Goal: Information Seeking & Learning: Compare options

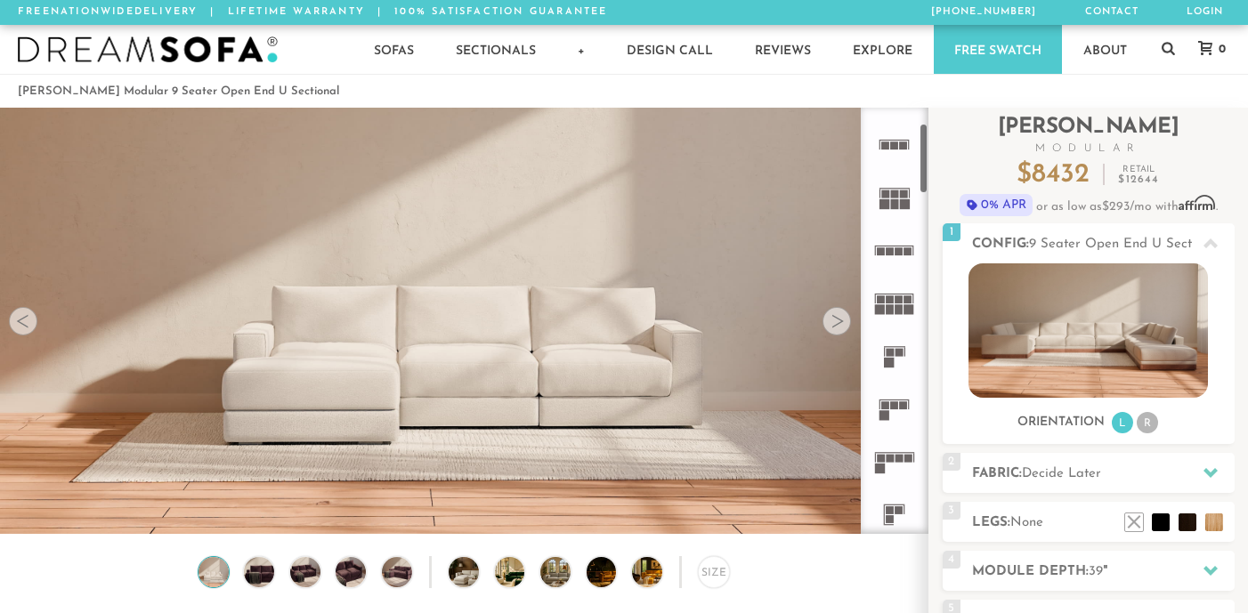
scroll to position [98, 0]
click at [900, 295] on rect at bounding box center [899, 297] width 8 height 8
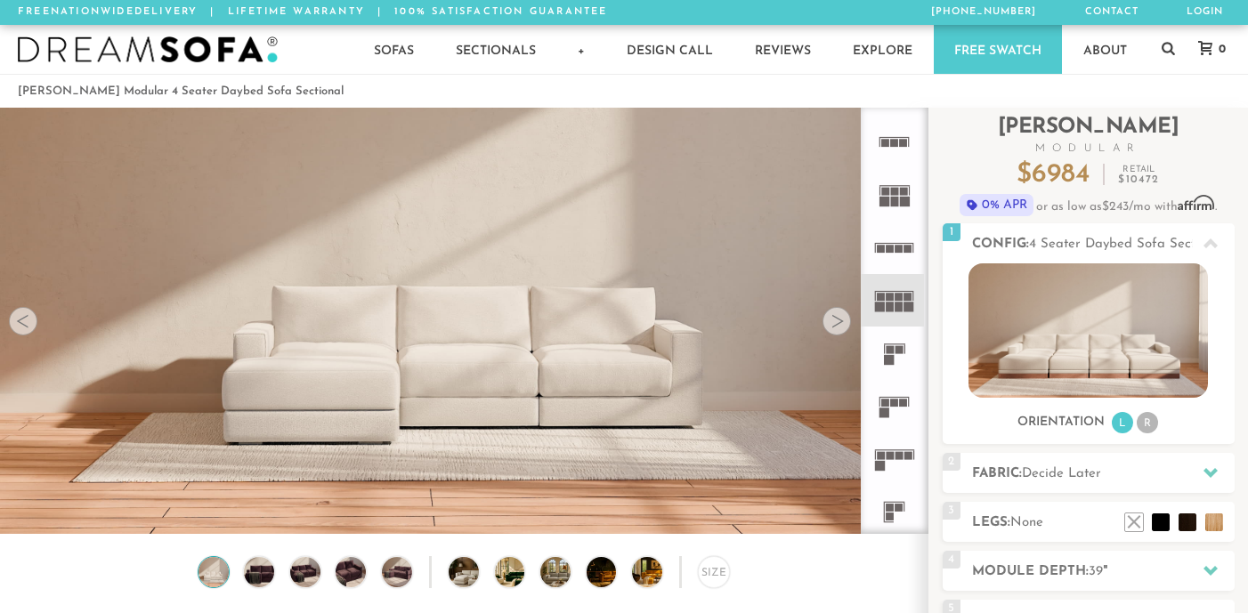
click at [897, 342] on icon at bounding box center [894, 353] width 53 height 53
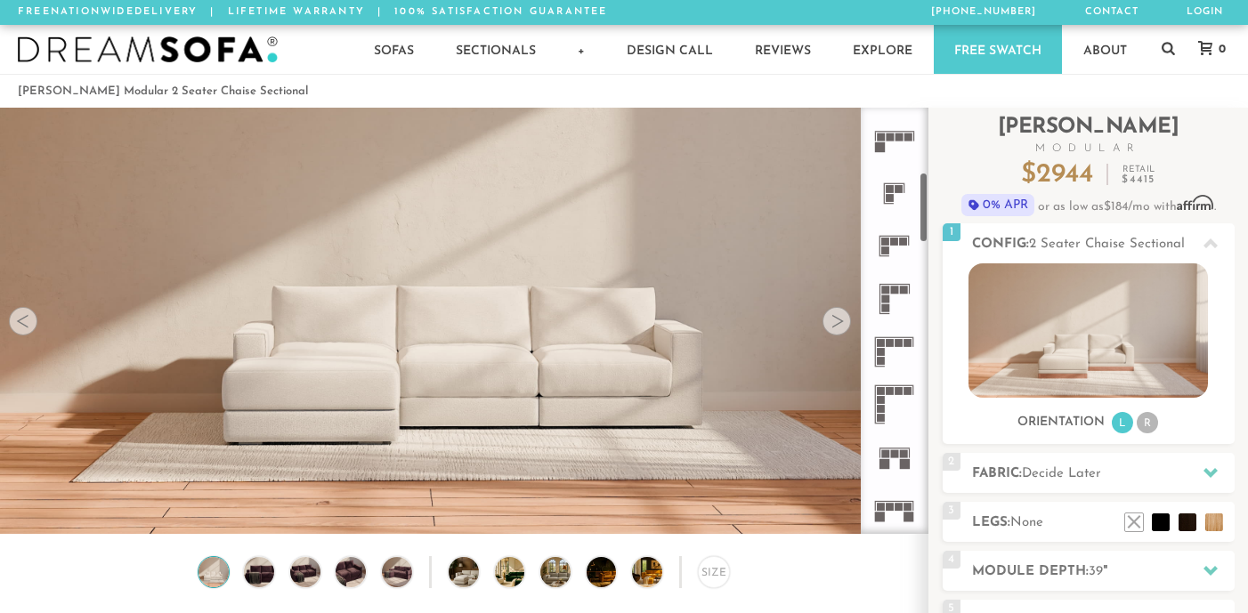
scroll to position [423, 0]
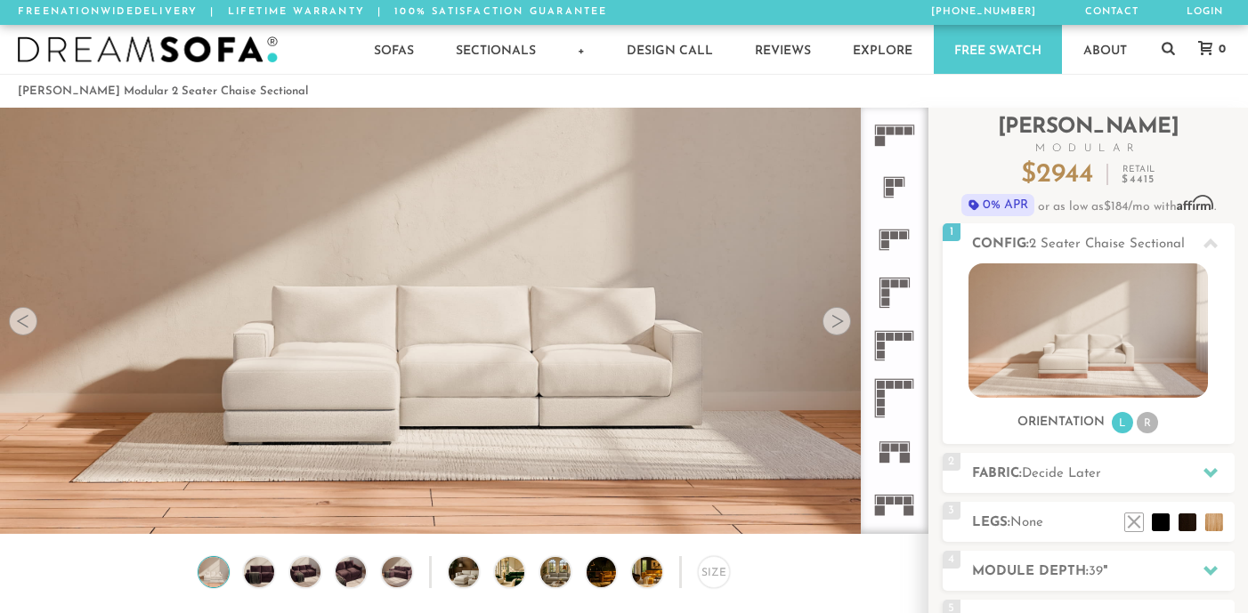
click at [888, 385] on rect at bounding box center [889, 385] width 8 height 8
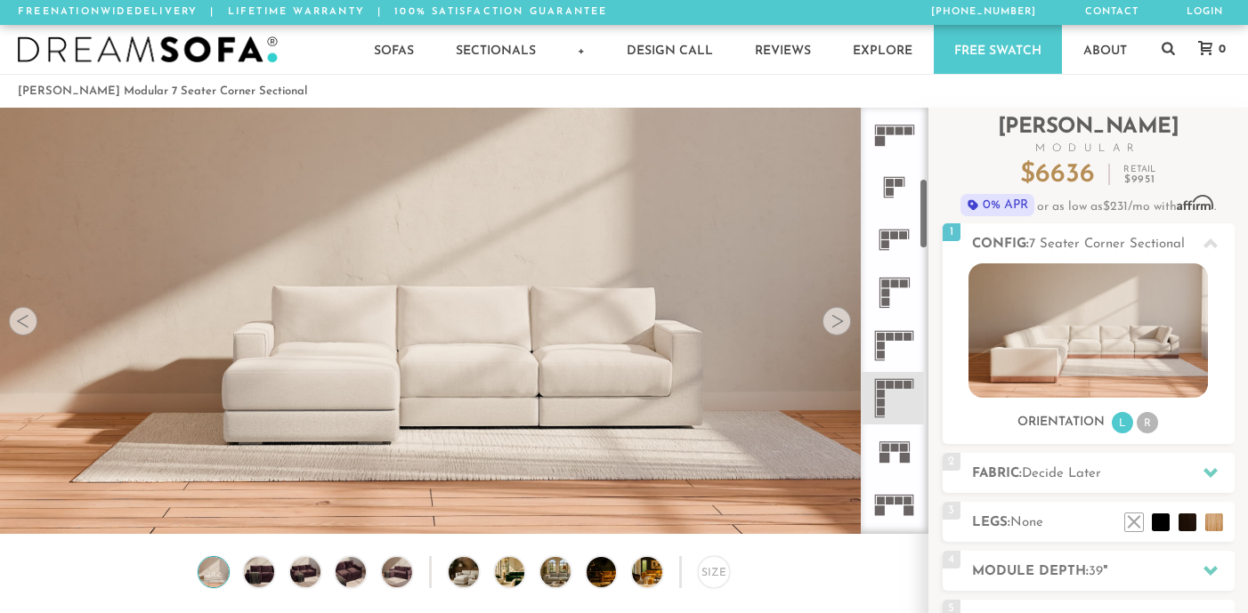
click at [843, 325] on div at bounding box center [836, 321] width 28 height 28
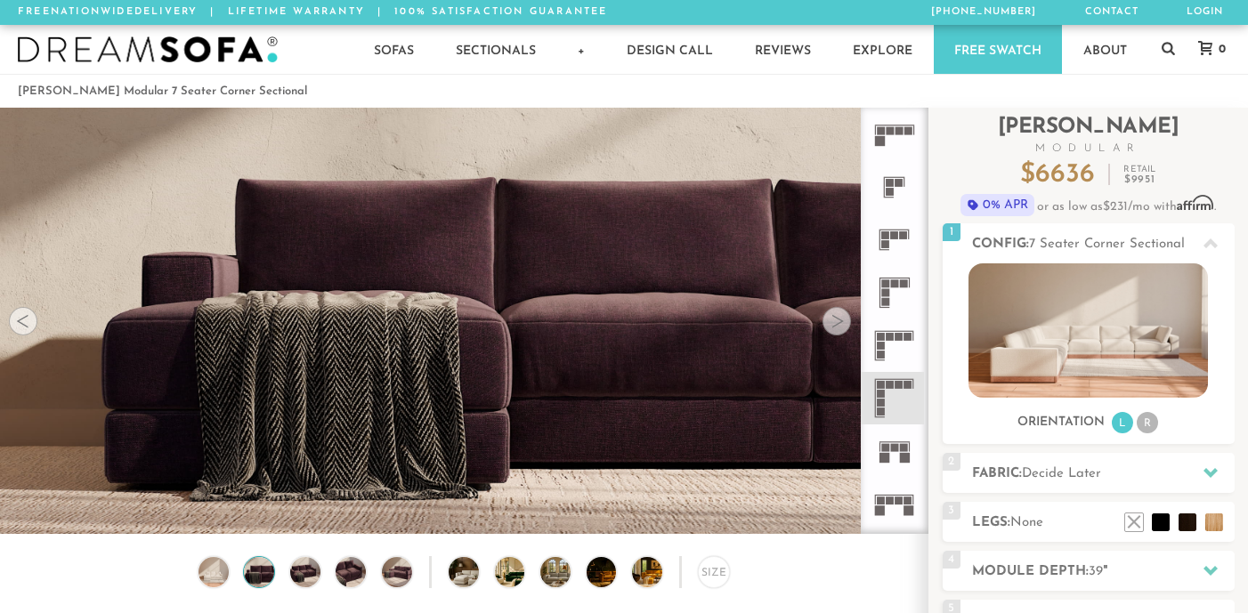
click at [842, 322] on div at bounding box center [836, 321] width 28 height 28
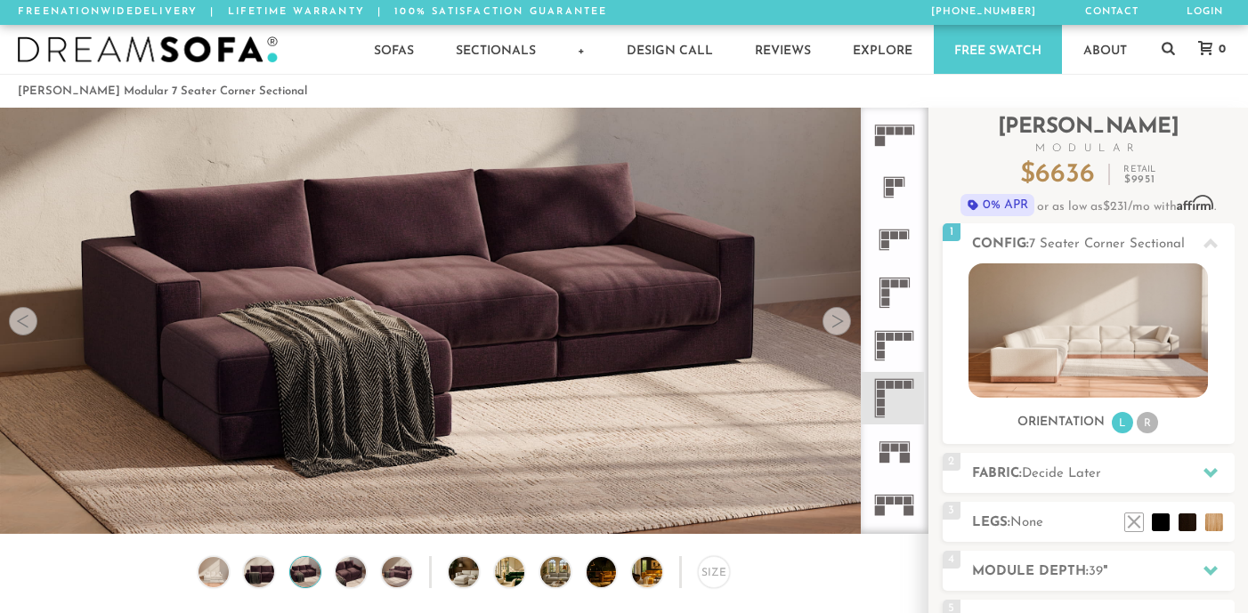
click at [842, 322] on div at bounding box center [836, 321] width 28 height 28
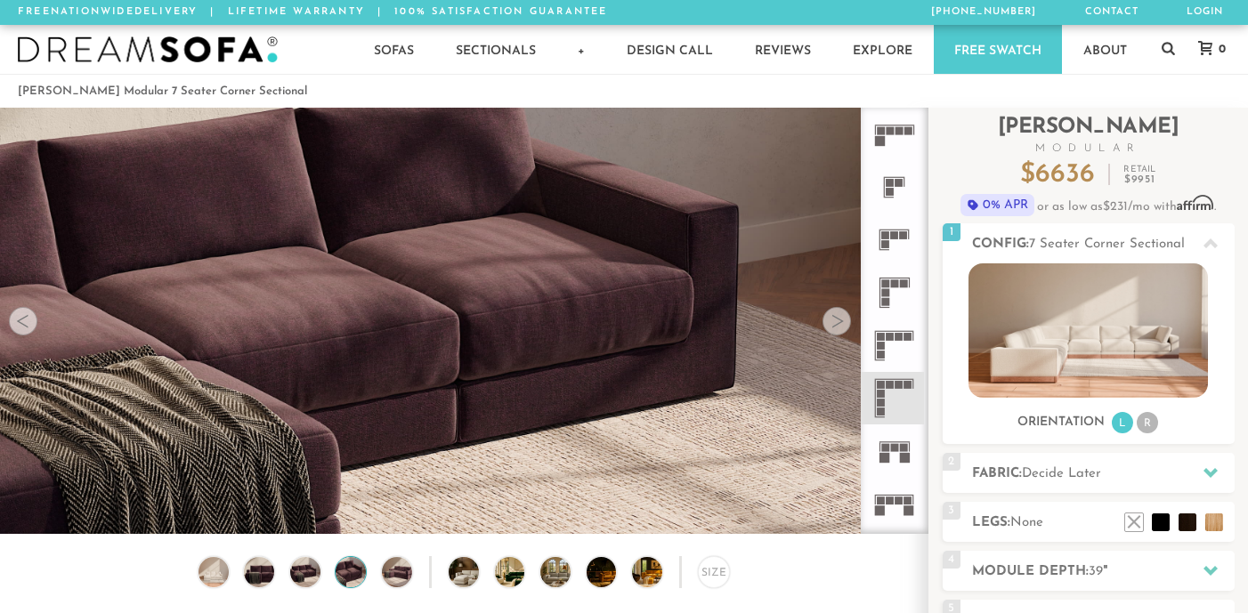
click at [842, 322] on div at bounding box center [836, 321] width 28 height 28
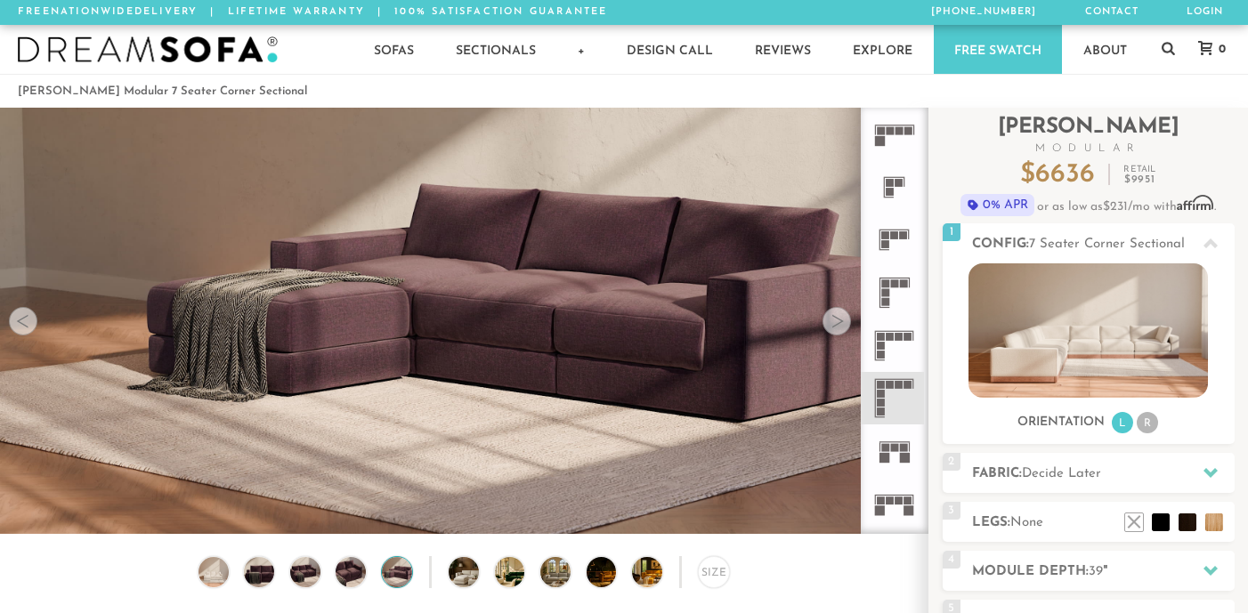
click at [842, 322] on div at bounding box center [836, 321] width 28 height 28
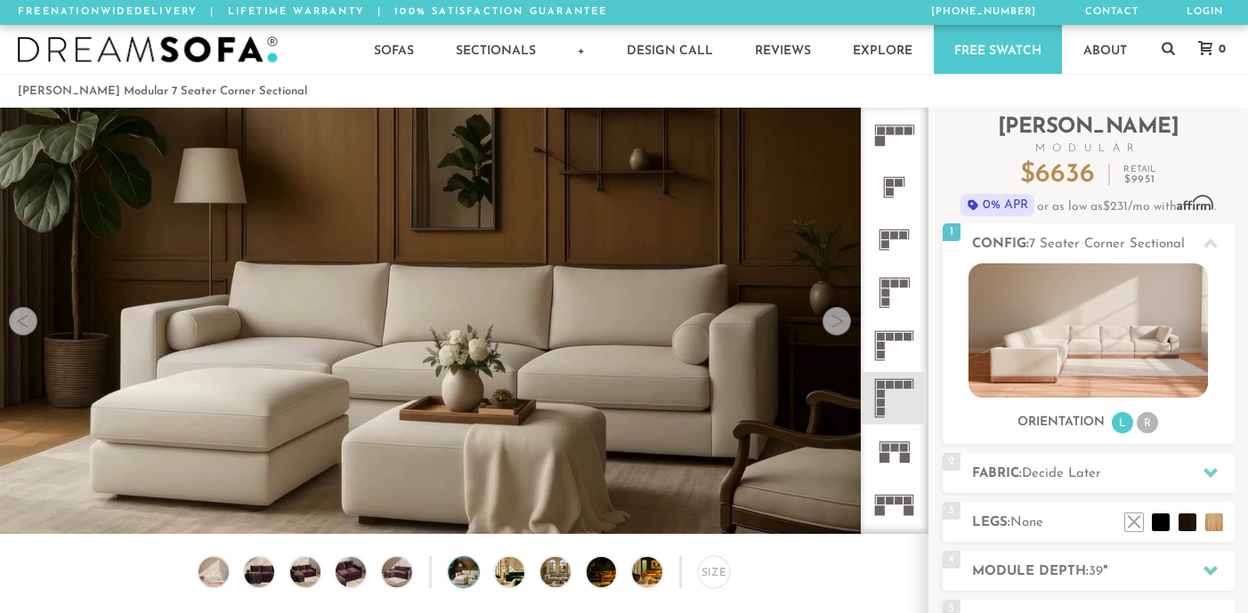
click at [842, 322] on div at bounding box center [836, 321] width 28 height 28
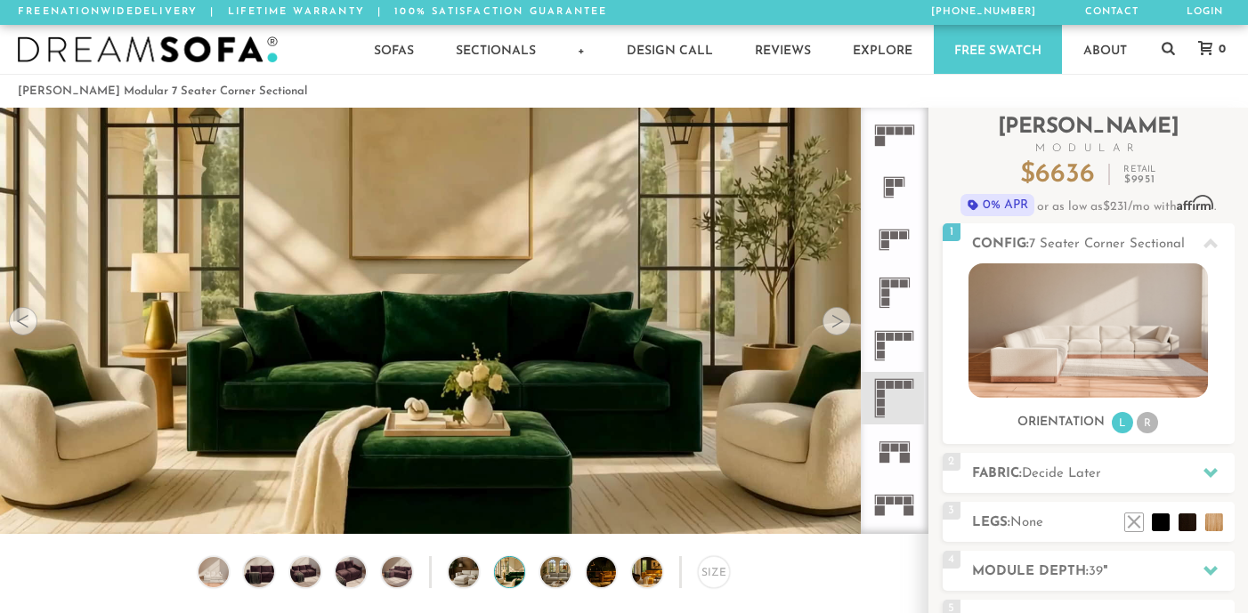
click at [842, 322] on div at bounding box center [836, 321] width 28 height 28
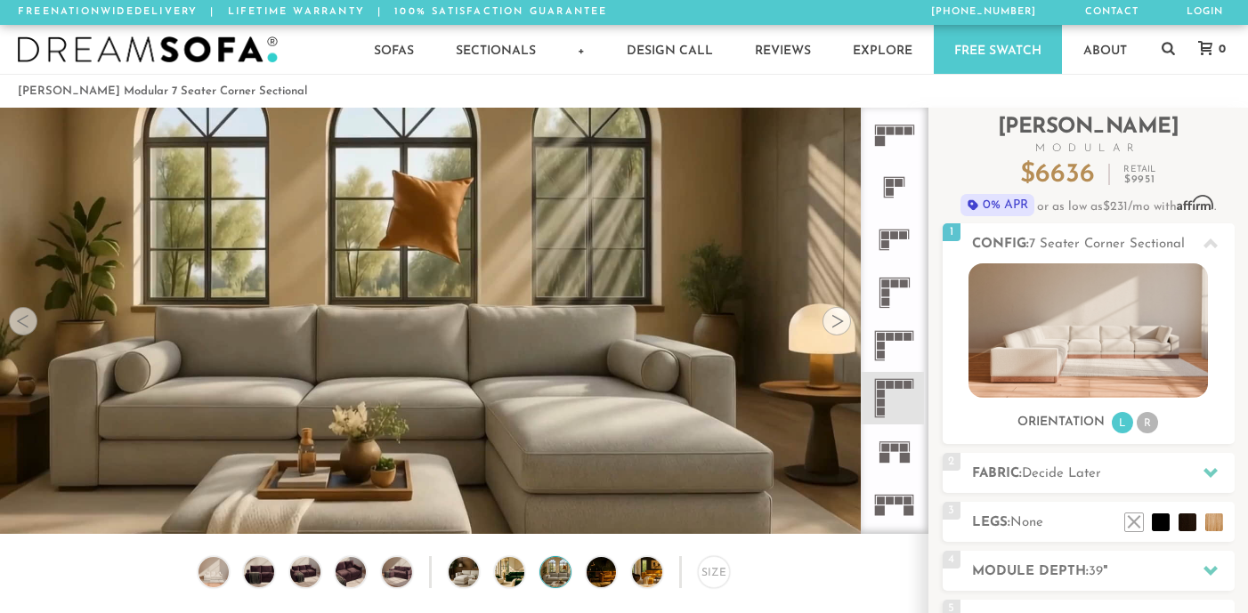
click at [842, 322] on div at bounding box center [836, 321] width 28 height 28
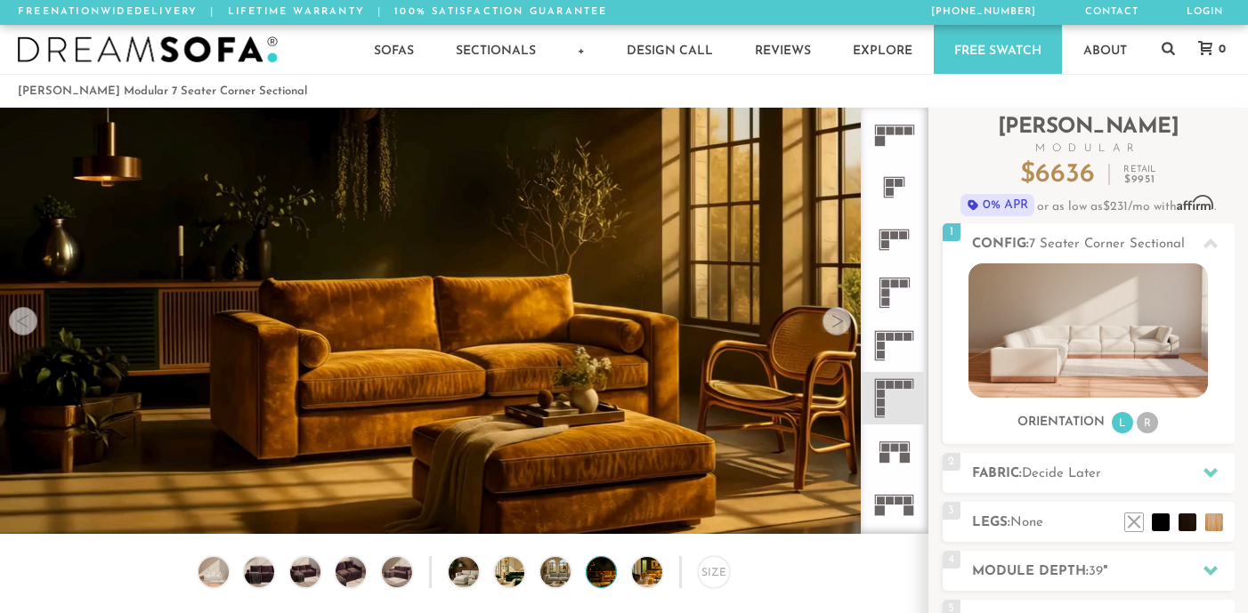
click at [842, 322] on div at bounding box center [836, 321] width 28 height 28
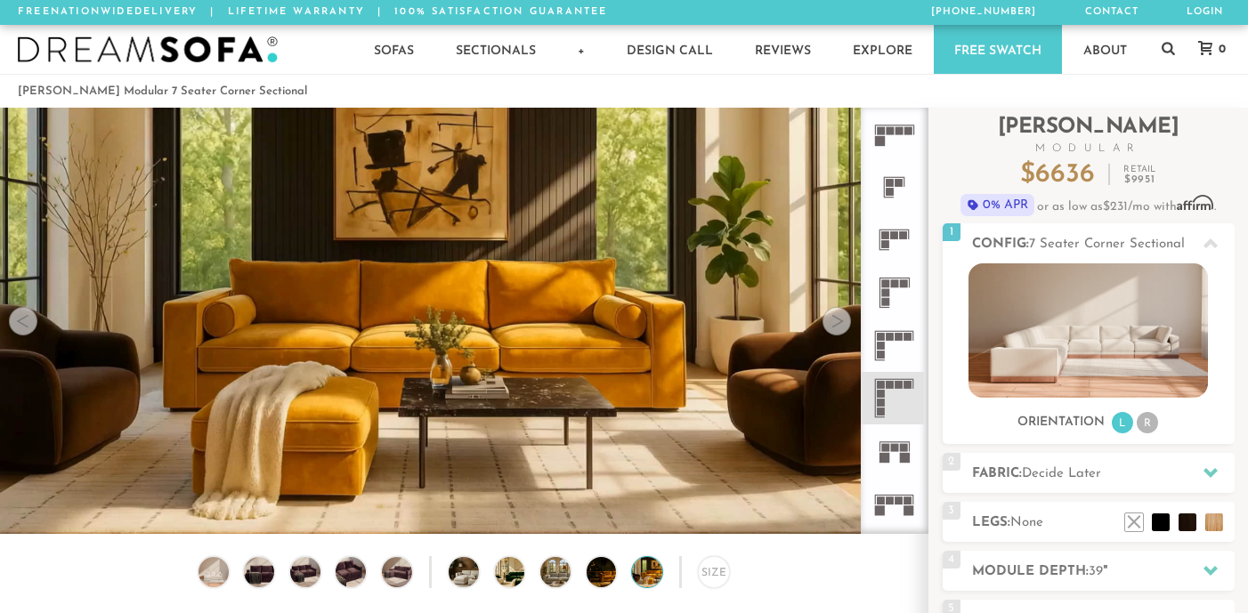
click at [842, 322] on div at bounding box center [836, 321] width 28 height 28
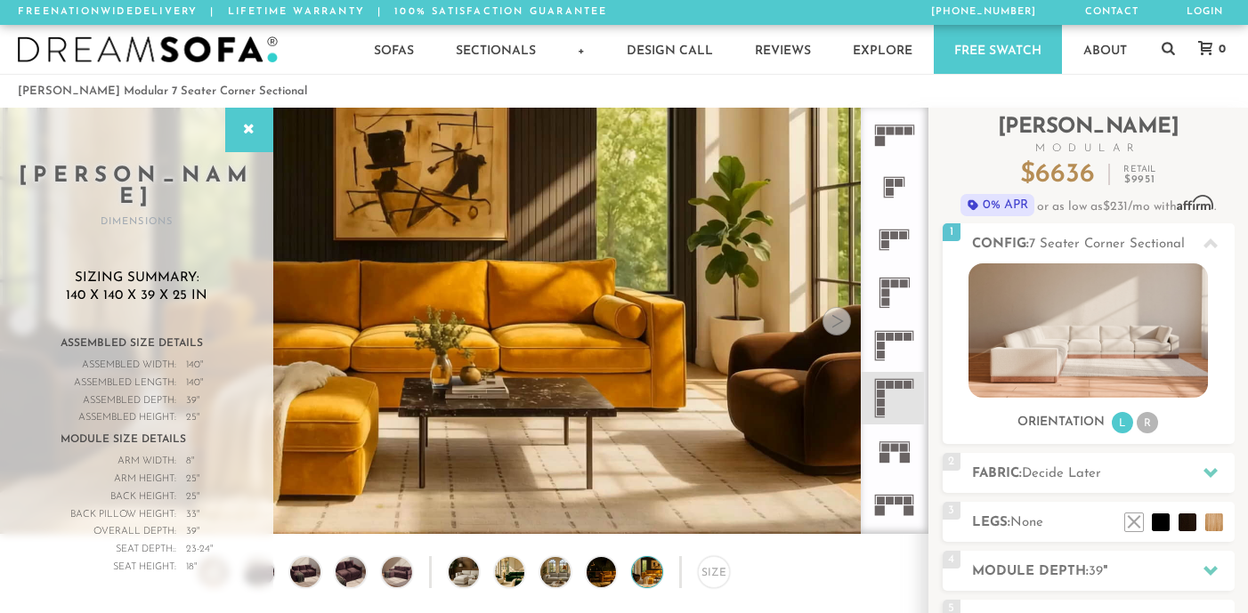
click at [842, 322] on div at bounding box center [836, 321] width 28 height 28
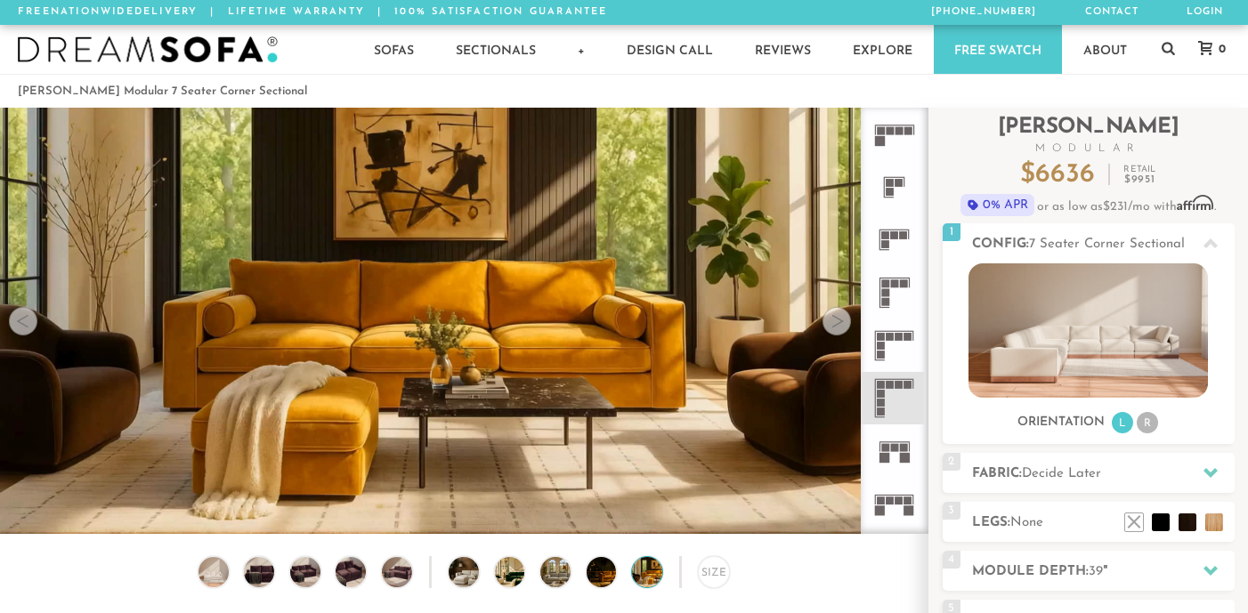
click at [842, 322] on div at bounding box center [836, 321] width 28 height 28
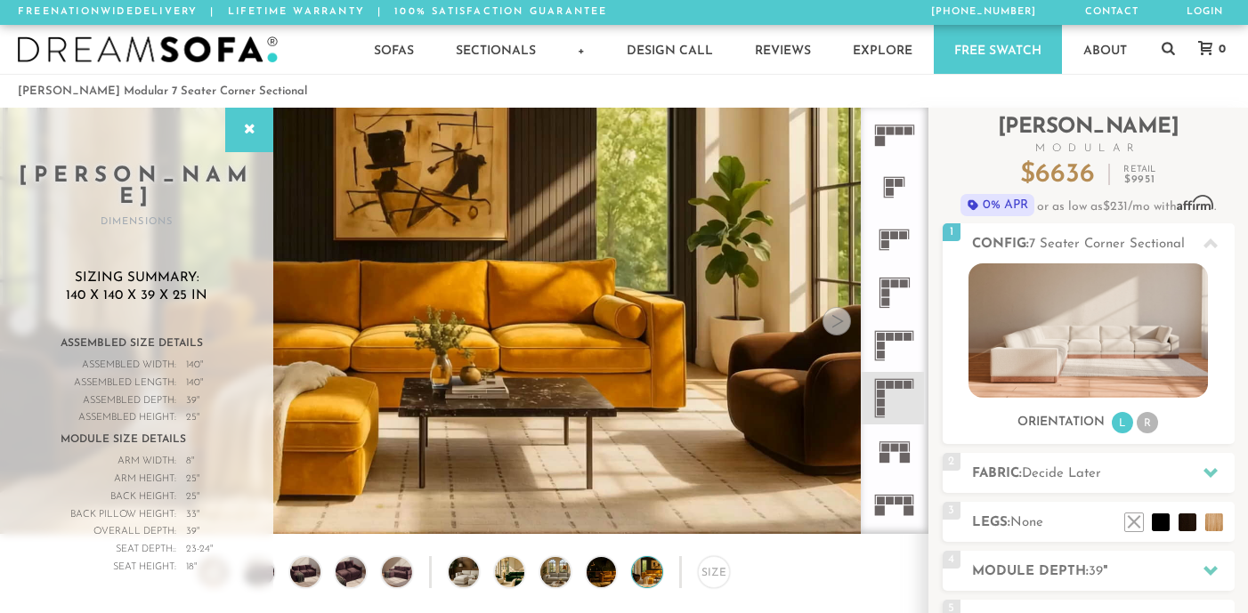
click at [842, 322] on div at bounding box center [836, 321] width 28 height 28
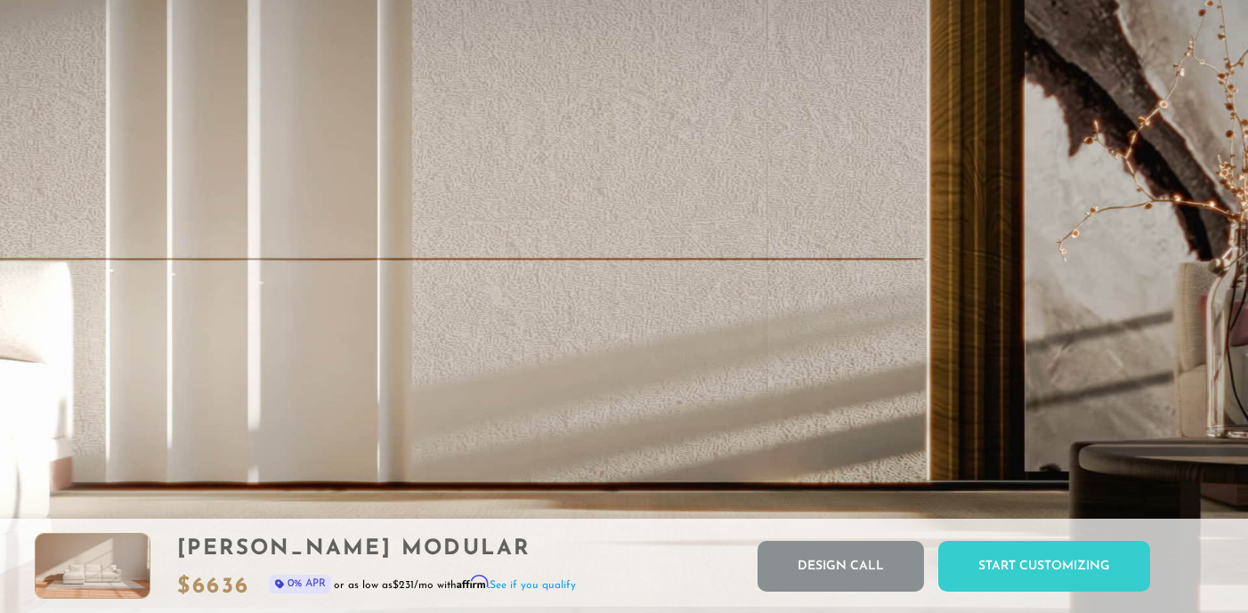
scroll to position [3482, 0]
